Goal: Task Accomplishment & Management: Use online tool/utility

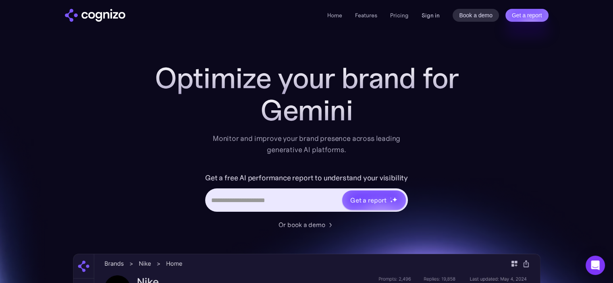
click at [427, 16] on link "Sign in" at bounding box center [430, 15] width 18 height 10
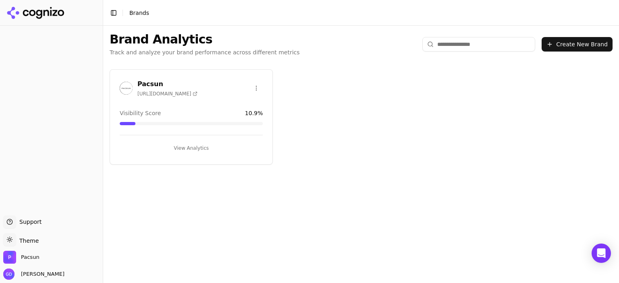
click at [213, 143] on button "View Analytics" at bounding box center [191, 148] width 143 height 13
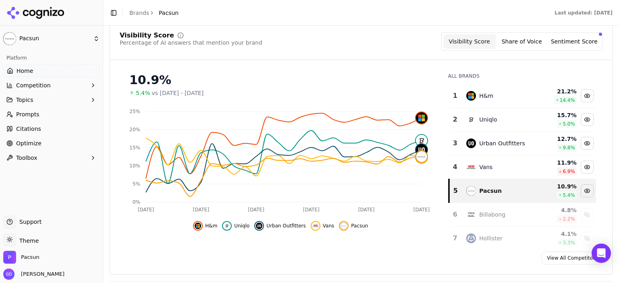
scroll to position [40, 0]
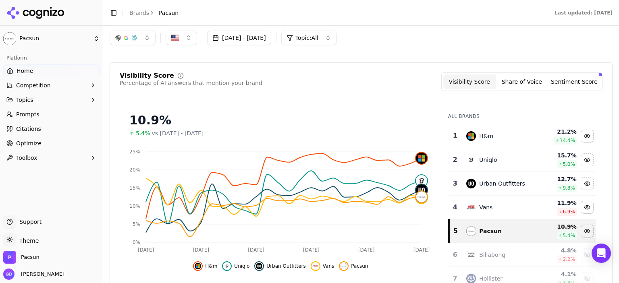
click at [572, 81] on button "Sentiment Score" at bounding box center [574, 82] width 52 height 14
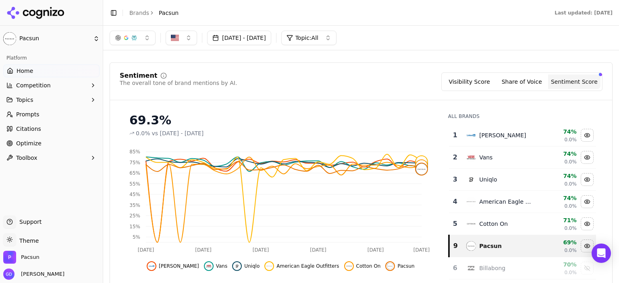
click at [470, 78] on button "Visibility Score" at bounding box center [469, 82] width 52 height 14
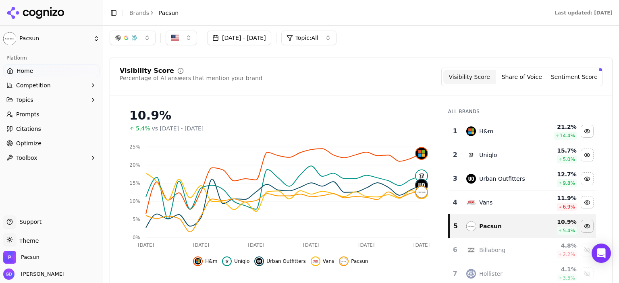
scroll to position [0, 0]
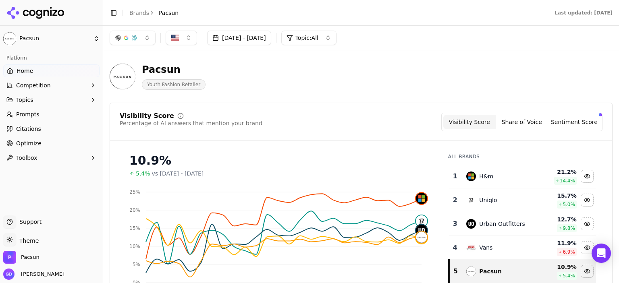
click at [31, 115] on span "Prompts" at bounding box center [27, 114] width 23 height 8
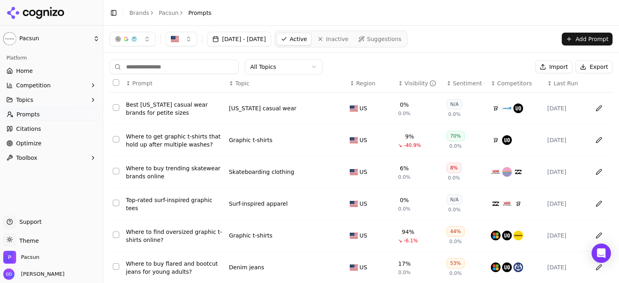
click at [586, 70] on button "Export" at bounding box center [593, 66] width 37 height 13
click at [37, 141] on span "Optimize" at bounding box center [28, 143] width 25 height 8
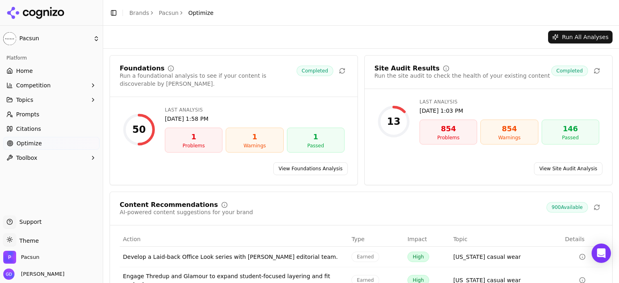
click at [288, 162] on link "View Foundations Analysis" at bounding box center [310, 168] width 75 height 13
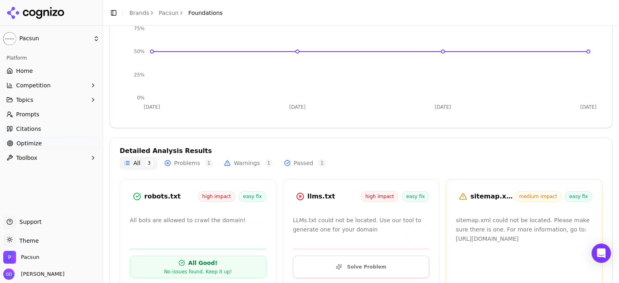
scroll to position [168, 0]
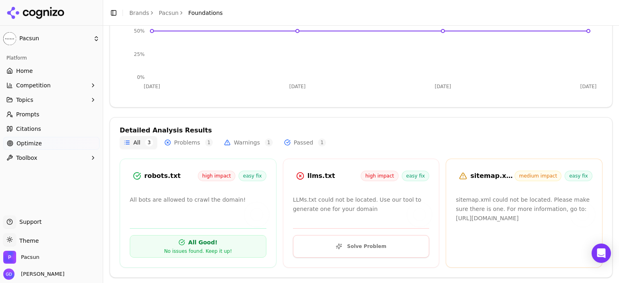
click at [326, 244] on button "Solve Problem" at bounding box center [361, 246] width 137 height 23
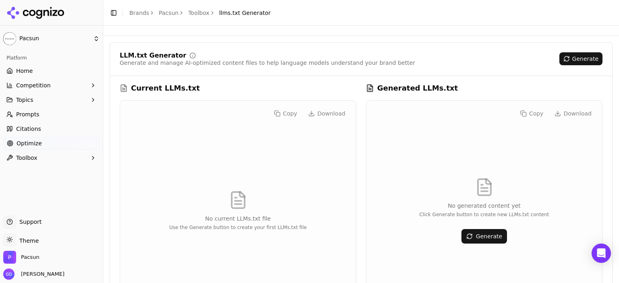
scroll to position [168, 0]
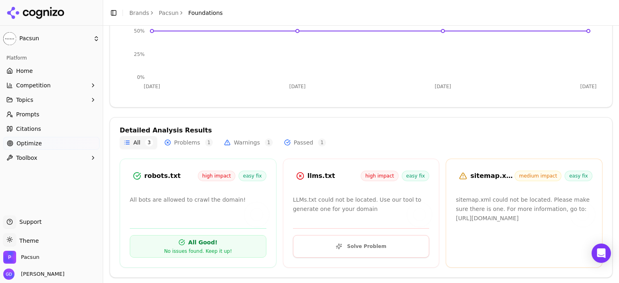
click at [15, 140] on link "Optimize" at bounding box center [51, 143] width 96 height 13
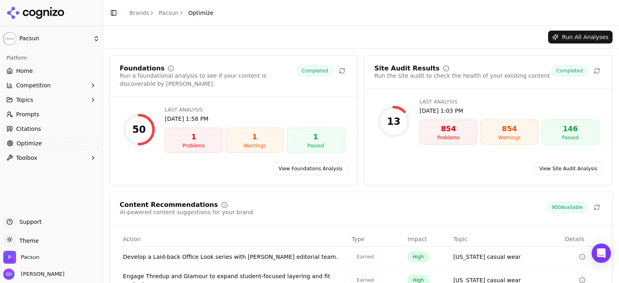
click at [565, 163] on link "View Site Audit Analysis" at bounding box center [568, 168] width 68 height 13
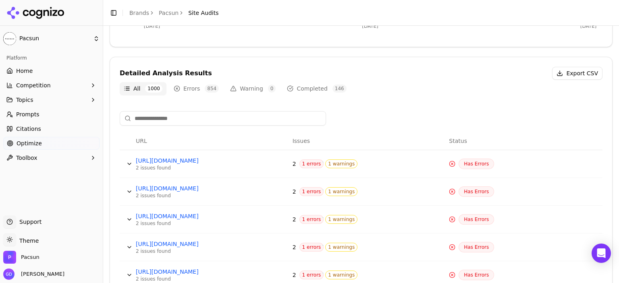
scroll to position [242, 0]
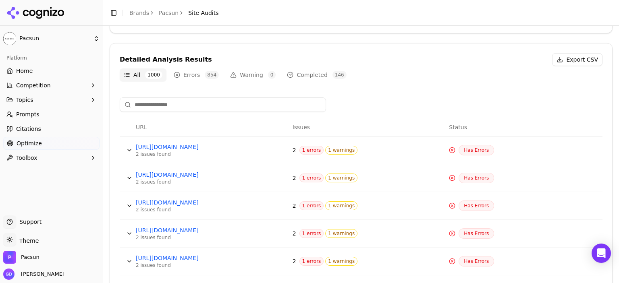
click at [183, 73] on button "Errors 854" at bounding box center [196, 74] width 53 height 13
click at [234, 77] on button "Warning 0" at bounding box center [253, 74] width 54 height 13
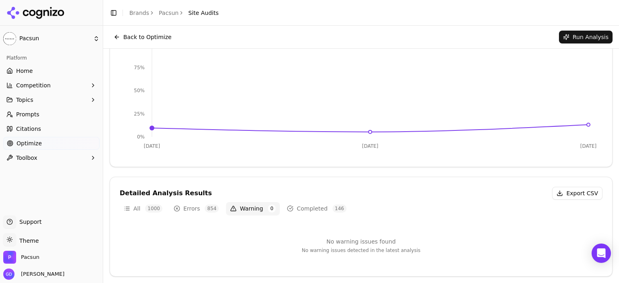
scroll to position [107, 0]
click at [205, 209] on span "854" at bounding box center [212, 209] width 14 height 8
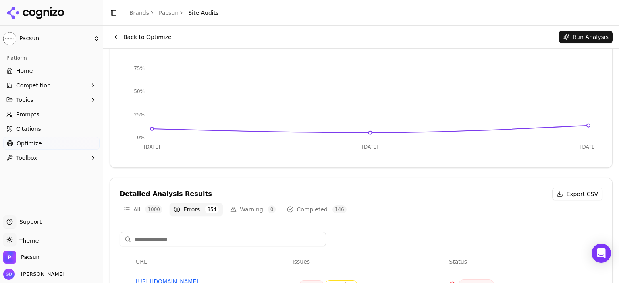
click at [287, 210] on button "Completed 146" at bounding box center [316, 209] width 67 height 13
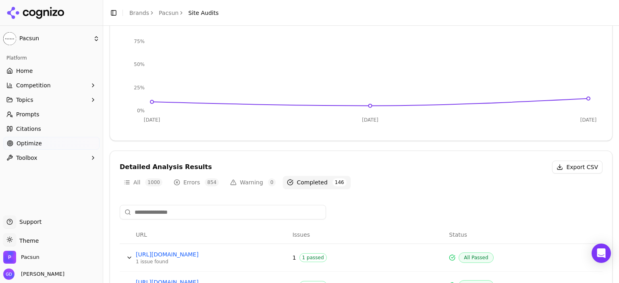
scroll to position [188, 0]
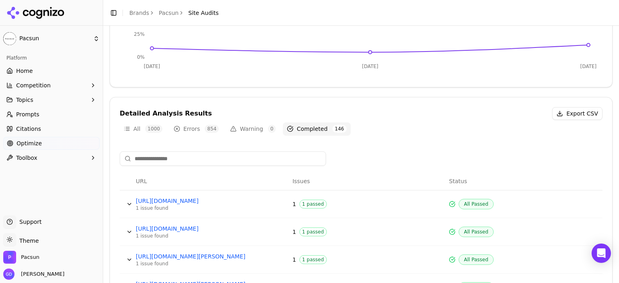
click at [190, 124] on button "Errors 854" at bounding box center [196, 128] width 53 height 13
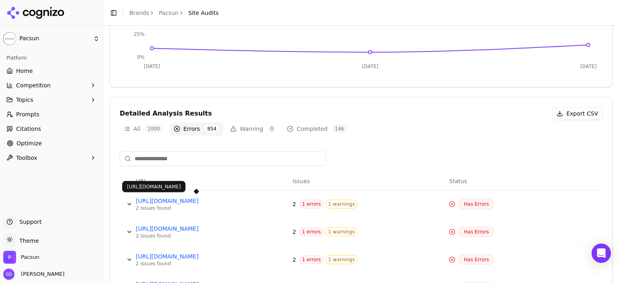
click at [126, 198] on button "Data table" at bounding box center [129, 204] width 13 height 13
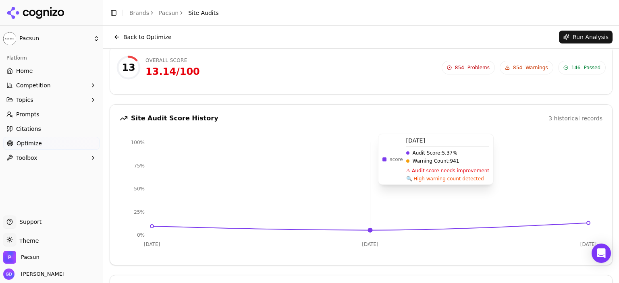
scroll to position [0, 0]
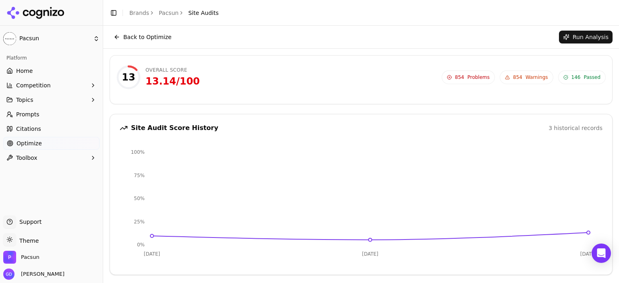
click at [464, 80] on span "854" at bounding box center [459, 77] width 9 height 6
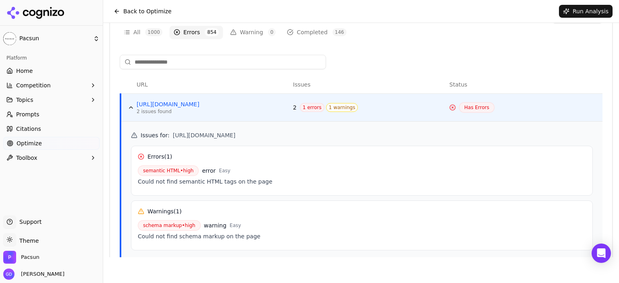
scroll to position [218, 0]
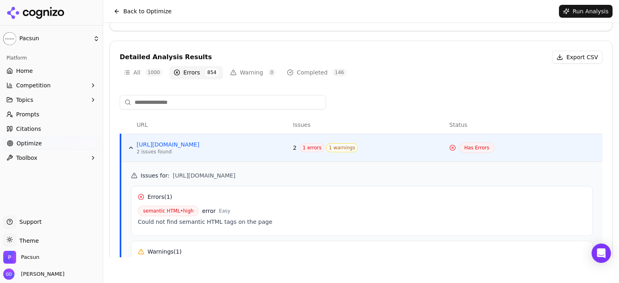
click at [127, 145] on button "Data table" at bounding box center [130, 147] width 13 height 13
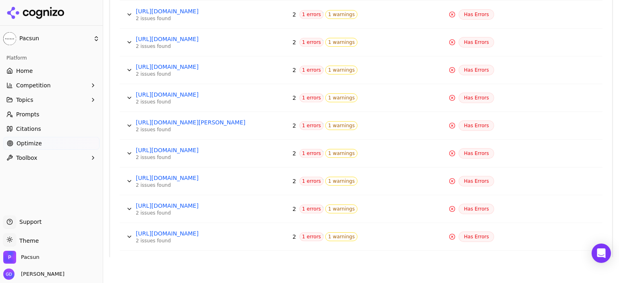
scroll to position [407, 0]
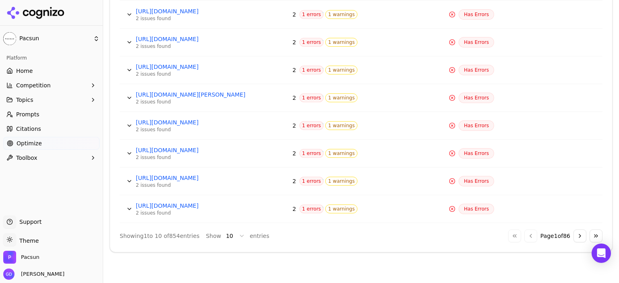
click at [228, 232] on html "Pacsun Platform Home Competition Topics Prompts Citations Optimize Toolbox Supp…" at bounding box center [309, 141] width 619 height 283
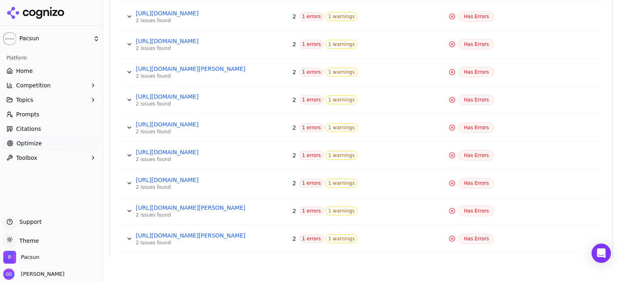
scroll to position [2139, 0]
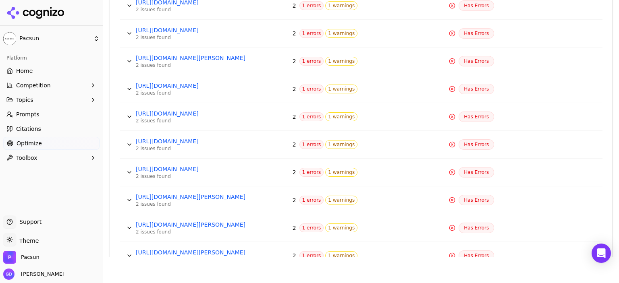
click at [129, 222] on button "Data table" at bounding box center [129, 228] width 13 height 13
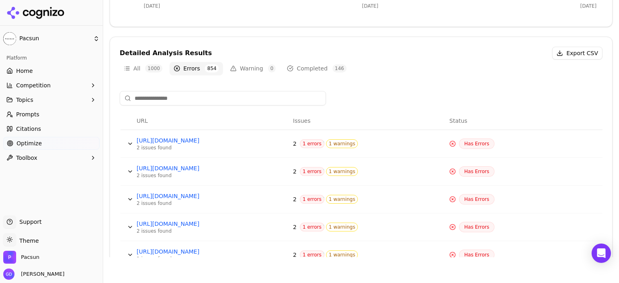
scroll to position [230, 0]
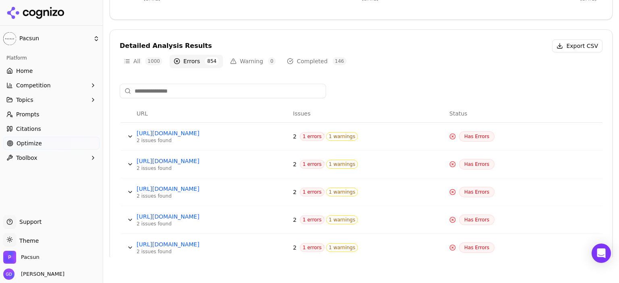
click at [131, 133] on button "Data table" at bounding box center [130, 136] width 13 height 13
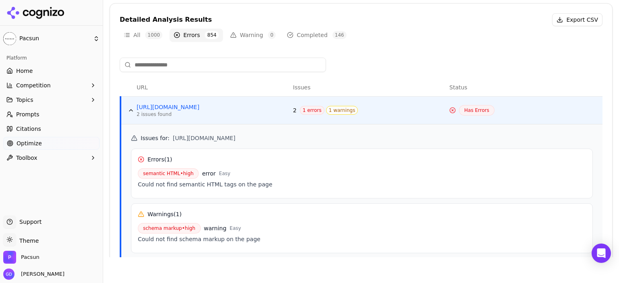
scroll to position [270, 0]
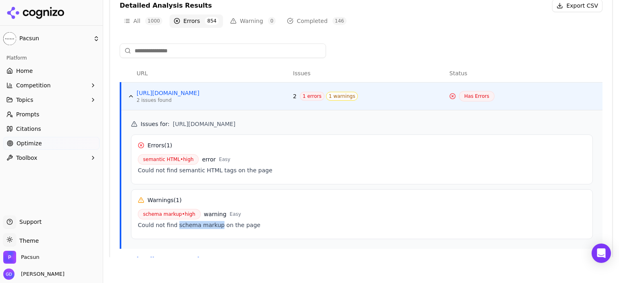
drag, startPoint x: 177, startPoint y: 226, endPoint x: 213, endPoint y: 232, distance: 36.7
click at [213, 232] on div "Warnings ( 1 ) schema markup • high warning Easy Could not find schema markup o…" at bounding box center [362, 214] width 462 height 50
copy div "schema markup"
click at [31, 239] on html "Pacsun Platform Home Competition Topics Prompts Citations Optimize Toolbox Supp…" at bounding box center [309, 141] width 619 height 283
click at [25, 211] on div "Dark" at bounding box center [29, 210] width 48 height 13
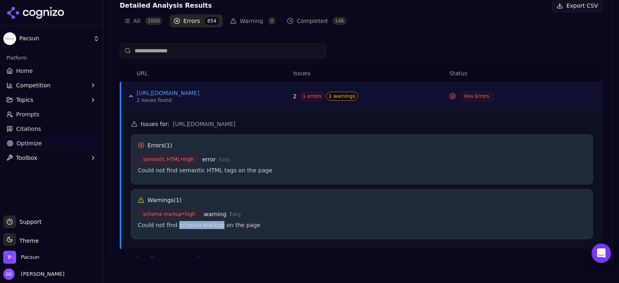
click at [47, 160] on button "Toolbox" at bounding box center [51, 157] width 96 height 13
click at [47, 181] on span "View All" at bounding box center [52, 184] width 70 height 8
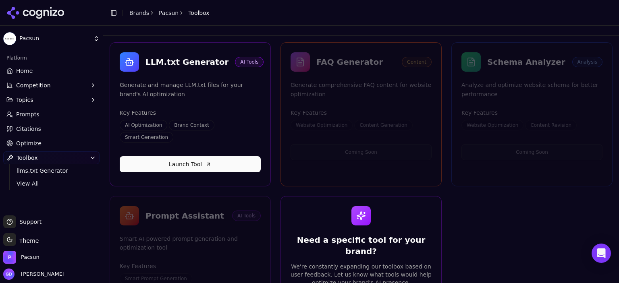
click at [41, 142] on link "Optimize" at bounding box center [51, 143] width 96 height 13
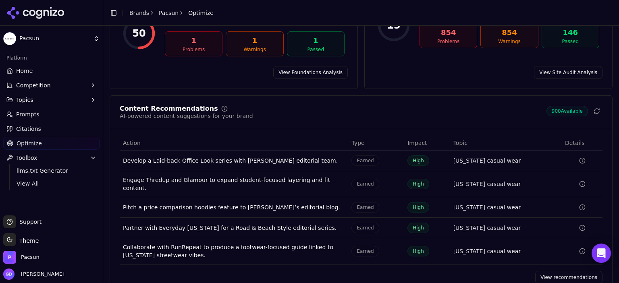
scroll to position [99, 0]
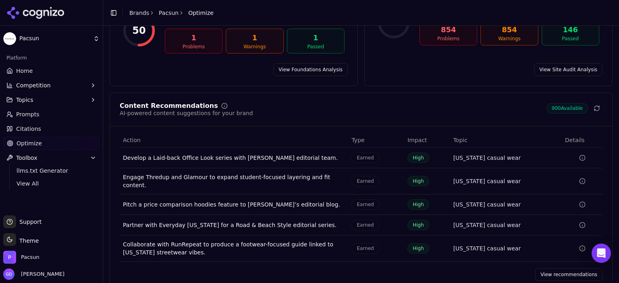
click at [543, 268] on link "View recommendations" at bounding box center [568, 274] width 67 height 13
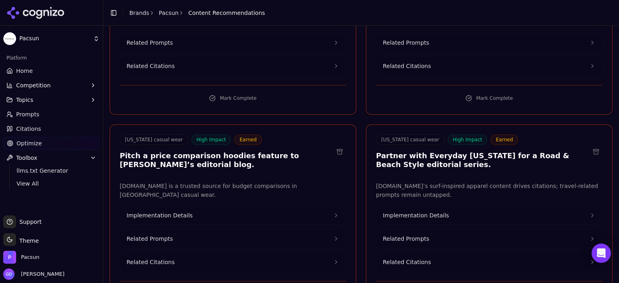
scroll to position [201, 0]
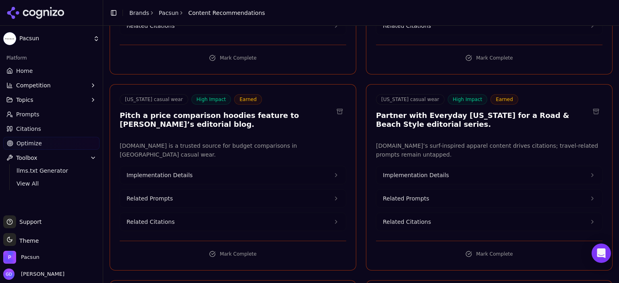
click at [275, 166] on button "Implementation Details" at bounding box center [233, 175] width 226 height 18
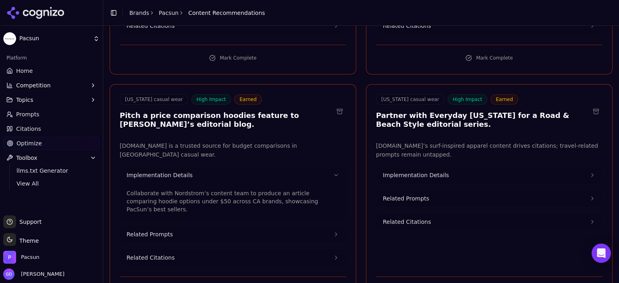
click at [274, 166] on button "Implementation Details" at bounding box center [233, 175] width 226 height 18
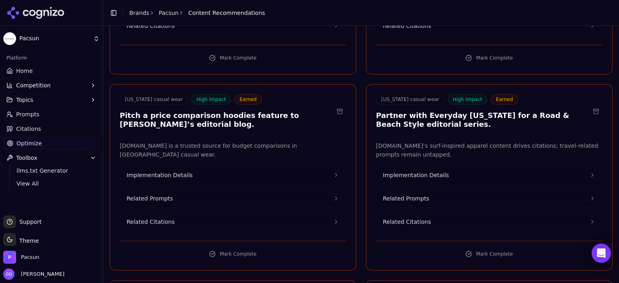
click at [207, 190] on button "Related Prompts" at bounding box center [233, 199] width 226 height 18
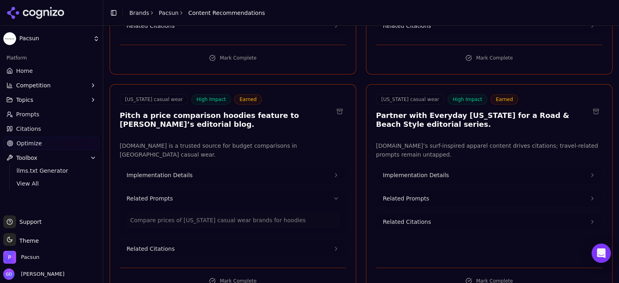
click at [207, 190] on button "Related Prompts" at bounding box center [233, 199] width 226 height 18
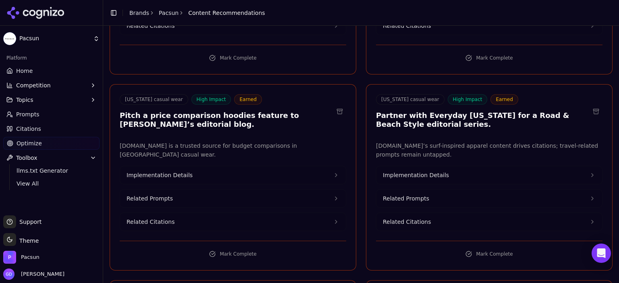
click at [192, 213] on button "Related Citations" at bounding box center [233, 222] width 226 height 18
click at [198, 213] on button "Related Citations" at bounding box center [233, 222] width 226 height 18
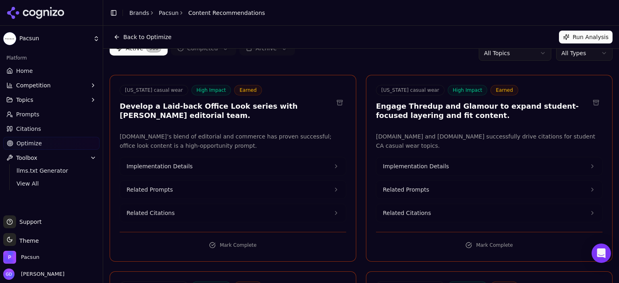
scroll to position [0, 0]
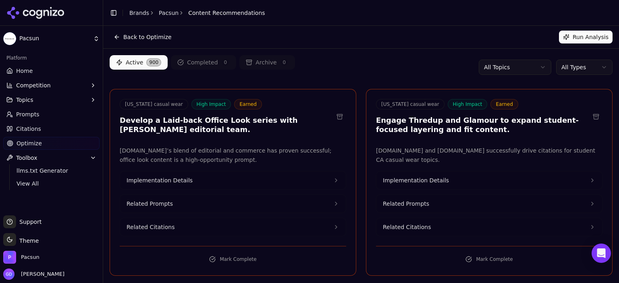
click at [577, 66] on html "Pacsun Platform Home Competition Topics Prompts Citations Optimize Toolbox llms…" at bounding box center [309, 141] width 619 height 283
click at [37, 134] on link "Citations" at bounding box center [51, 128] width 96 height 13
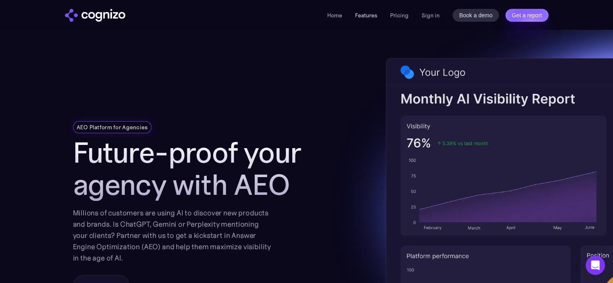
click at [362, 17] on link "Features" at bounding box center [366, 15] width 22 height 7
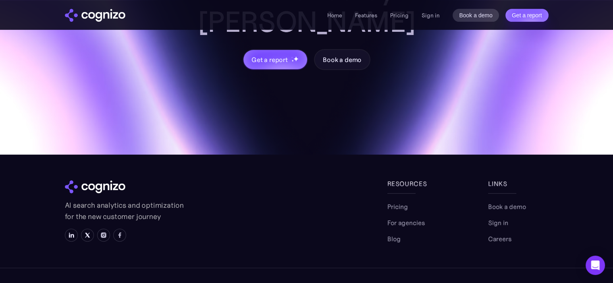
scroll to position [3265, 0]
